Goal: Information Seeking & Learning: Learn about a topic

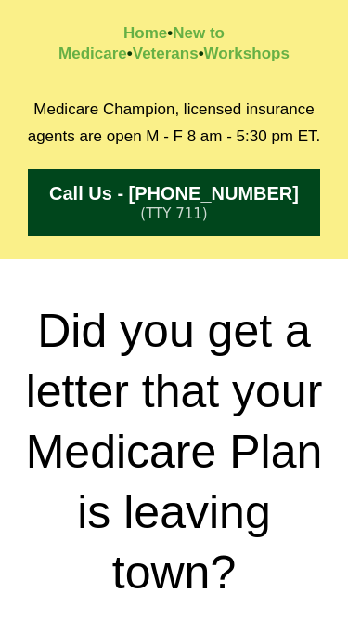
click at [121, 487] on h2 "Did you get a letter that your Medicare Plan is leaving town?" at bounding box center [174, 452] width 330 height 302
click at [240, 388] on h2 "Did you get a letter that your Medicare Plan is leaving town?" at bounding box center [174, 452] width 330 height 302
